Goal: Transaction & Acquisition: Purchase product/service

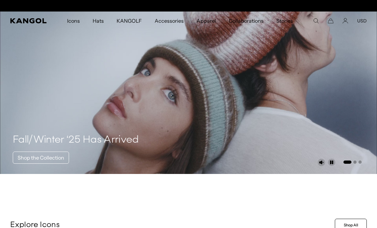
scroll to position [0, 132]
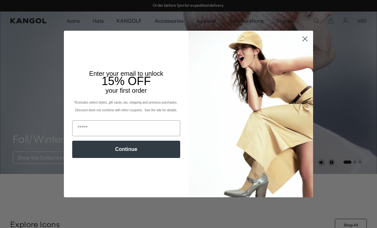
click at [304, 44] on circle "Close dialog" at bounding box center [305, 39] width 11 height 11
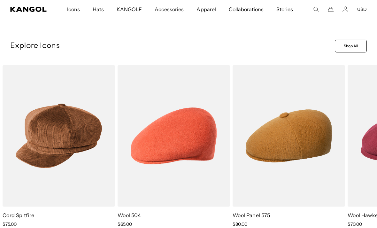
click at [0, 0] on img "2 of 13" at bounding box center [0, 0] width 0 height 0
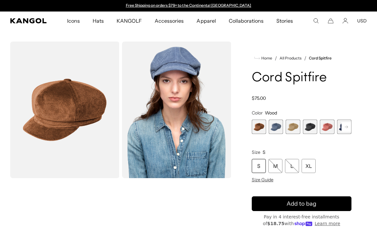
click at [309, 166] on div "XL" at bounding box center [309, 166] width 14 height 14
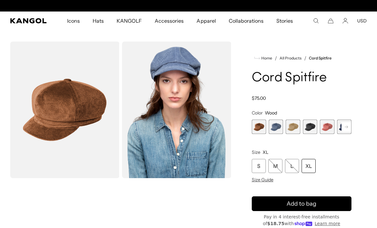
scroll to position [0, 132]
click at [312, 163] on div "XL" at bounding box center [309, 166] width 14 height 14
click at [310, 165] on div "XL" at bounding box center [309, 166] width 14 height 14
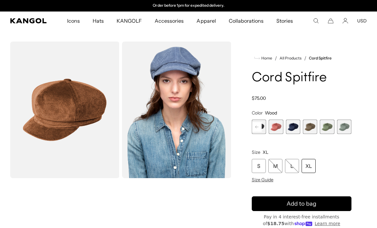
click at [325, 129] on span "8 of 9" at bounding box center [327, 127] width 14 height 14
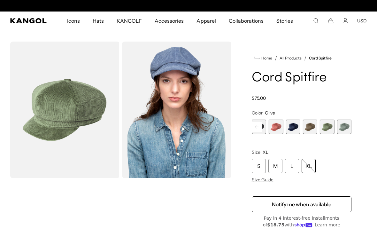
scroll to position [0, 132]
click at [343, 22] on icon "Account" at bounding box center [346, 21] width 6 height 6
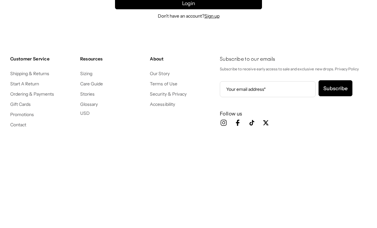
type input "**********"
click at [189, 101] on button "Login" at bounding box center [188, 100] width 147 height 12
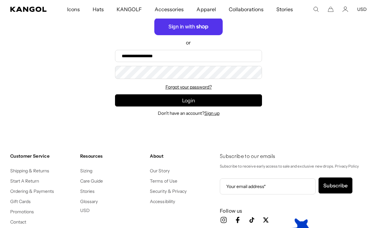
scroll to position [0, 132]
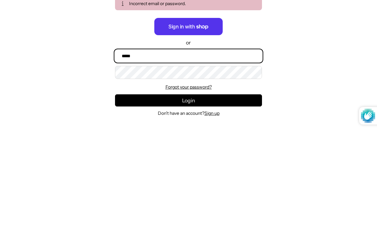
type input "**********"
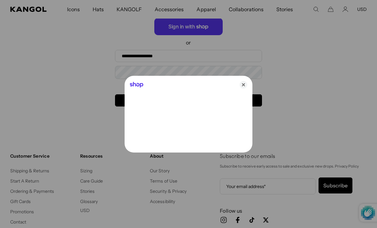
scroll to position [0, 132]
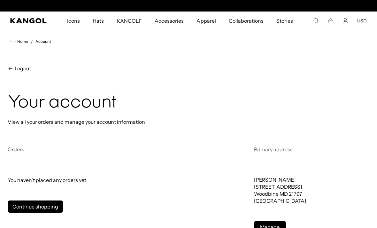
click at [347, 20] on icon "Account" at bounding box center [346, 21] width 6 height 6
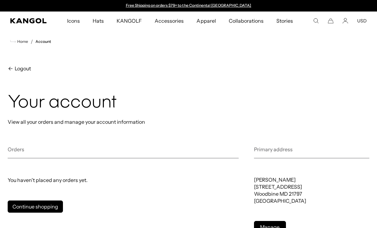
click at [344, 25] on comp-header "Icons Icons Buckets & Casuals Berets 504s & 507s" at bounding box center [188, 21] width 377 height 19
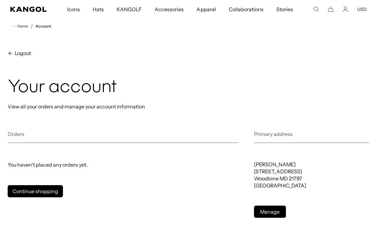
scroll to position [14, 0]
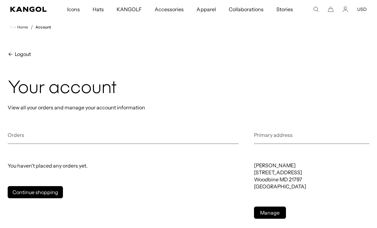
click at [25, 55] on span "Logout" at bounding box center [22, 54] width 18 height 8
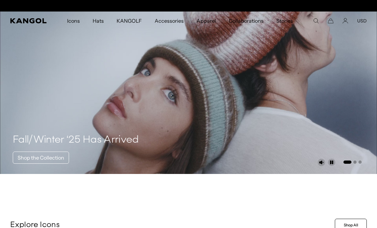
scroll to position [0, 132]
click at [346, 21] on icon "Account" at bounding box center [345, 22] width 5 height 2
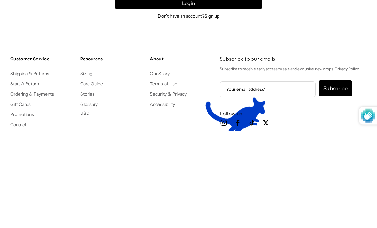
click at [185, 90] on link "Forgot your password?" at bounding box center [189, 87] width 46 height 6
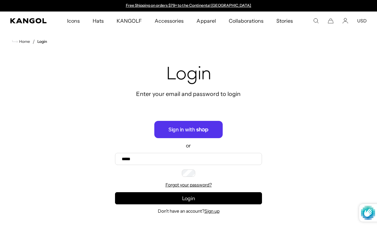
click at [0, 0] on input "Email" at bounding box center [0, 0] width 0 height 0
type input "**********"
click at [0, 0] on button "Recover" at bounding box center [0, 0] width 0 height 0
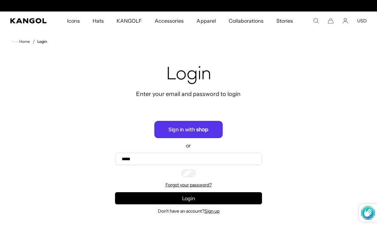
scroll to position [0, 132]
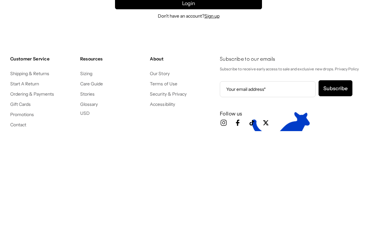
scroll to position [0, 132]
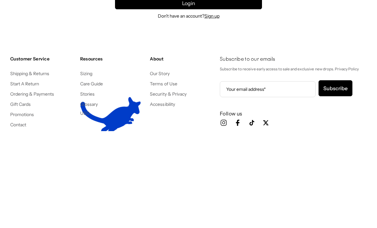
click at [177, 90] on link "Forgot your password?" at bounding box center [189, 87] width 46 height 6
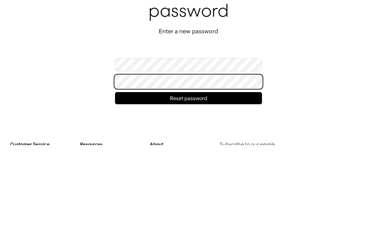
scroll to position [0, 132]
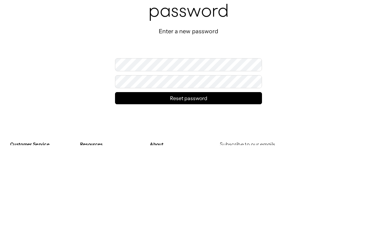
click at [140, 175] on button "Reset password" at bounding box center [188, 181] width 147 height 12
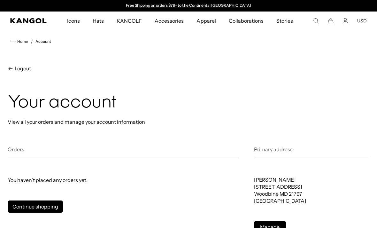
click at [319, 20] on icon "Search here" at bounding box center [316, 21] width 6 height 6
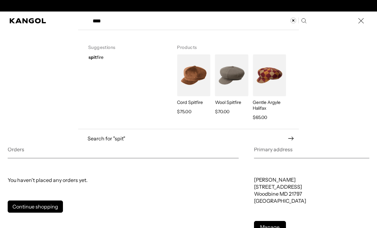
scroll to position [0, 132]
click at [96, 57] on strong "spit" at bounding box center [93, 57] width 8 height 6
type input "********"
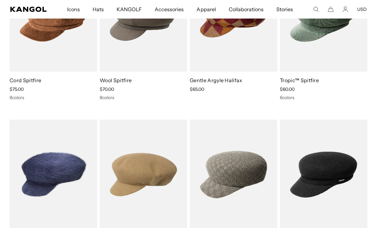
scroll to position [105, 0]
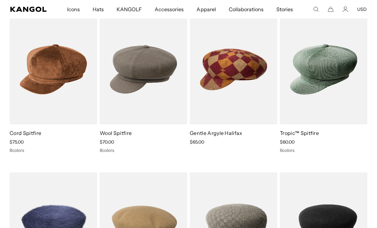
click at [0, 0] on img at bounding box center [0, 0] width 0 height 0
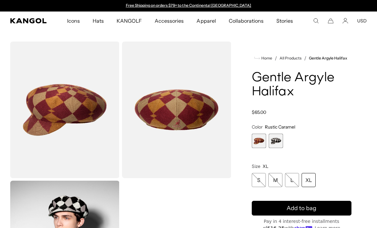
click at [311, 181] on div "XL" at bounding box center [309, 180] width 14 height 14
click at [309, 182] on div "XL" at bounding box center [309, 180] width 14 height 14
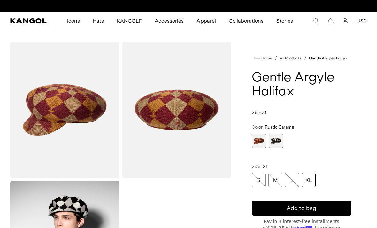
click at [258, 144] on span "1 of 2" at bounding box center [259, 141] width 14 height 14
click at [307, 182] on div "XL" at bounding box center [309, 180] width 14 height 14
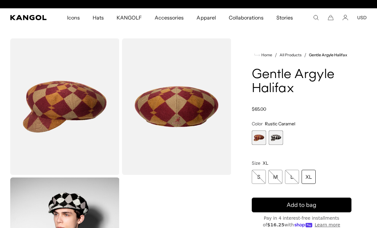
scroll to position [0, 0]
click at [371, 166] on div "Loading... Home / All Products / Gentle Argyle [GEOGRAPHIC_DATA] Gentle Argyle …" at bounding box center [188, 176] width 377 height 276
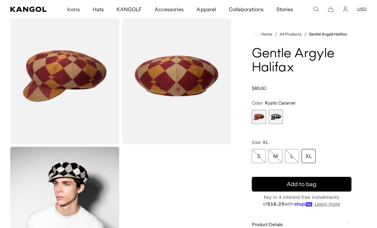
scroll to position [35, 0]
